Goal: Task Accomplishment & Management: Use online tool/utility

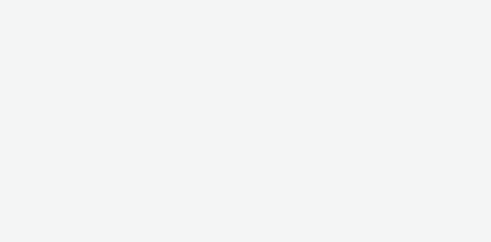
select select "47c37c18-910e-43a3-bb91-a2beb2847406"
select select "b1b940d3-d05b-48b5-821e-f328c33b988b"
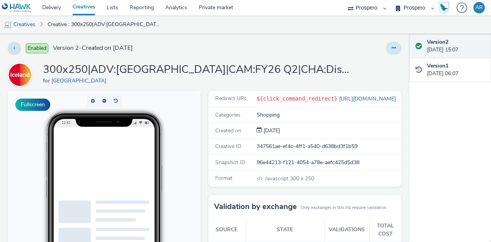
click at [391, 49] on icon at bounding box center [393, 47] width 4 height 5
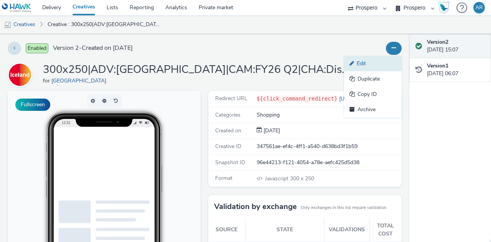
click at [357, 62] on link "Edit" at bounding box center [373, 63] width 58 height 15
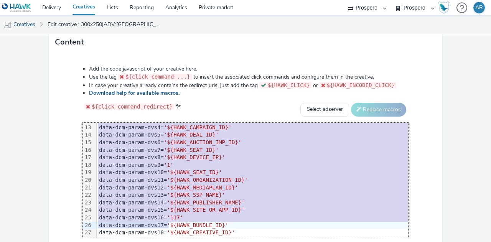
scroll to position [149, 0]
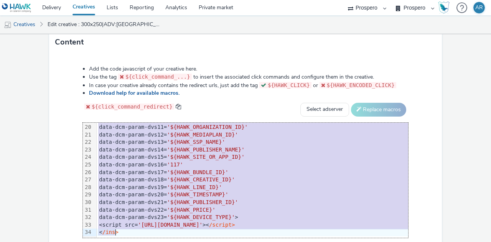
drag, startPoint x: 97, startPoint y: 126, endPoint x: 167, endPoint y: 260, distance: 151.1
click at [167, 242] on html "Delivery Creatives Lists Reporting Analytics Private market AZERION ContextAd F…" at bounding box center [245, 121] width 491 height 242
copy div "<ins data-dcm-click-tracker= "${HAWK_CLICK}" class = 'dcmads' style= 'display:i…"
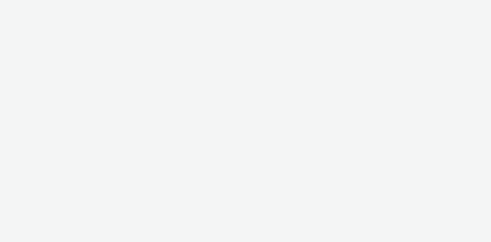
select select "47c37c18-910e-43a3-bb91-a2beb2847406"
select select "b1b940d3-d05b-48b5-821e-f328c33b988b"
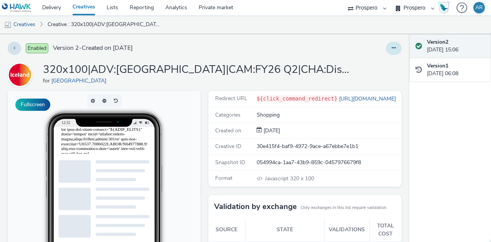
click at [391, 48] on icon at bounding box center [393, 47] width 4 height 5
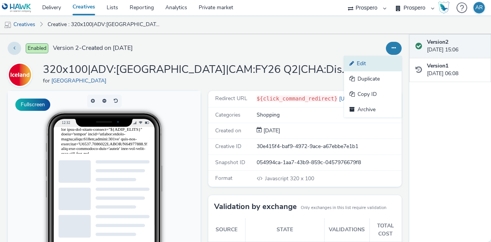
click at [373, 63] on link "Edit" at bounding box center [373, 63] width 58 height 15
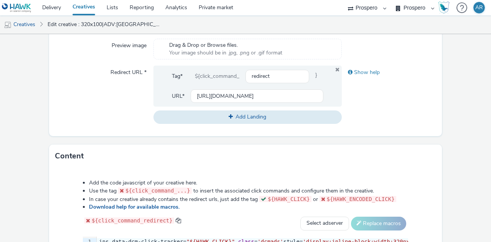
scroll to position [350, 0]
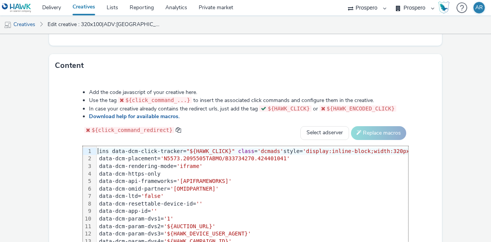
click at [97, 149] on div "ins data-dcm-click-tracker= "${HAWK_CLICK}" class = 'dcmads' style= 'display:in…" at bounding box center [276, 152] width 358 height 8
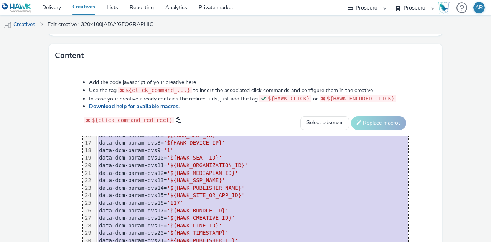
scroll to position [149, 0]
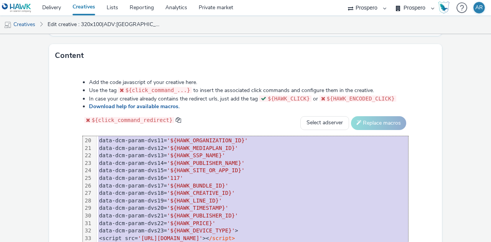
copy div "ins data-dcm-click-tracker= "${HAWK_CLICK}" class = 'dcmads' style= 'display:in…"
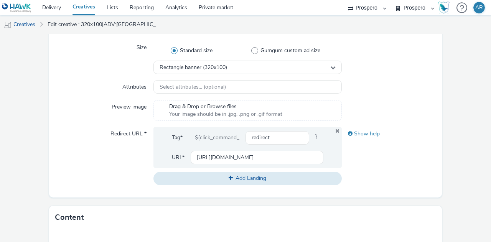
scroll to position [197, 0]
